Goal: Transaction & Acquisition: Purchase product/service

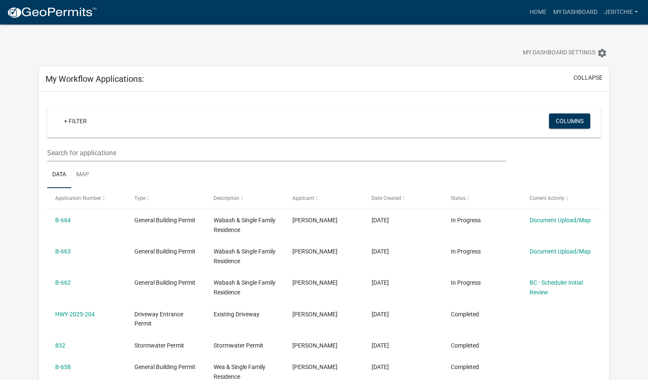
scroll to position [42, 0]
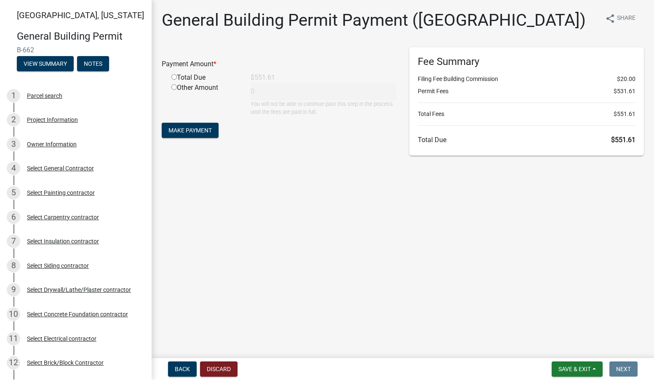
click at [176, 76] on input "radio" at bounding box center [173, 76] width 5 height 5
radio input "true"
type input "551.61"
click at [185, 128] on span "Make Payment" at bounding box center [190, 130] width 43 height 7
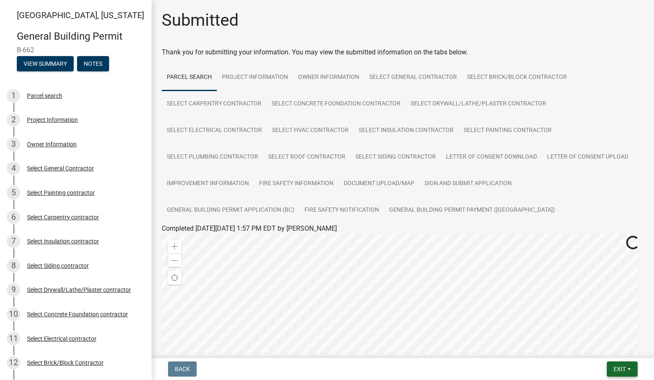
click at [621, 368] on span "Exit" at bounding box center [620, 368] width 12 height 7
click at [608, 348] on button "Save & Exit" at bounding box center [603, 347] width 67 height 20
